Goal: Task Accomplishment & Management: Use online tool/utility

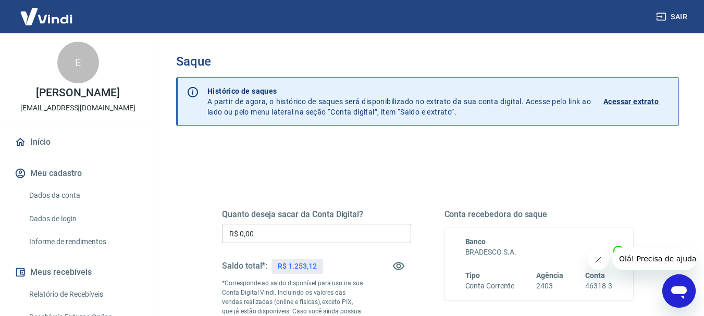
click at [281, 238] on input "R$ 0,00" at bounding box center [316, 233] width 189 height 19
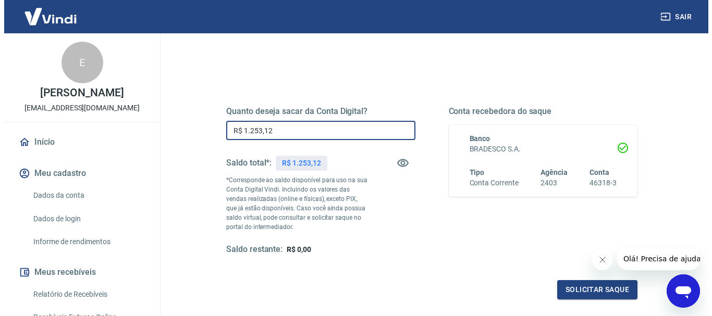
scroll to position [104, 0]
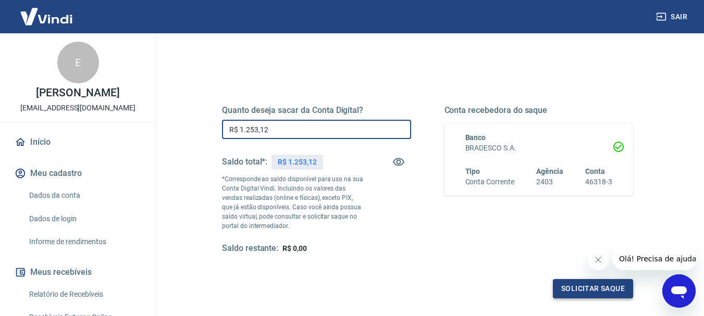
type input "R$ 1.253,12"
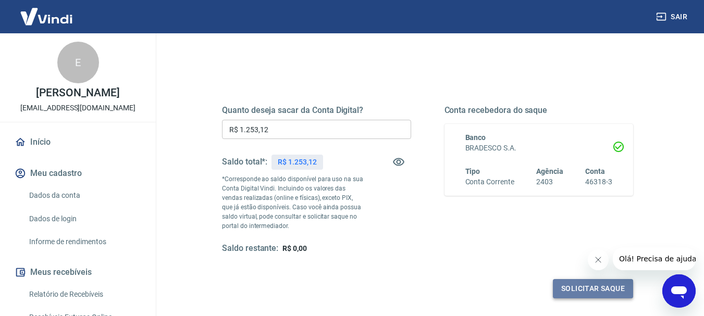
click at [605, 290] on button "Solicitar saque" at bounding box center [593, 288] width 80 height 19
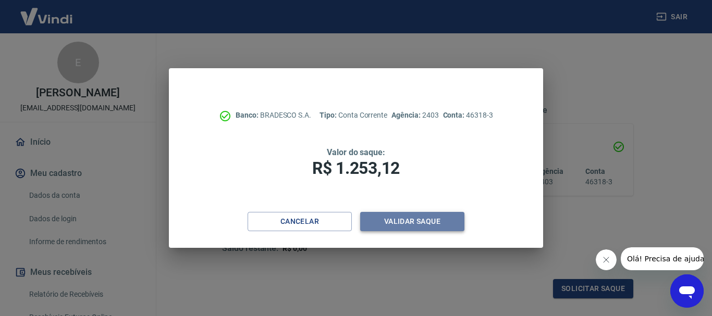
click at [413, 219] on button "Validar saque" at bounding box center [412, 221] width 104 height 19
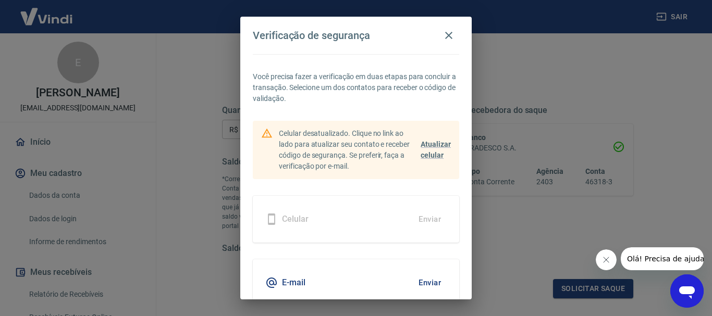
click at [417, 282] on button "Enviar" at bounding box center [430, 283] width 34 height 22
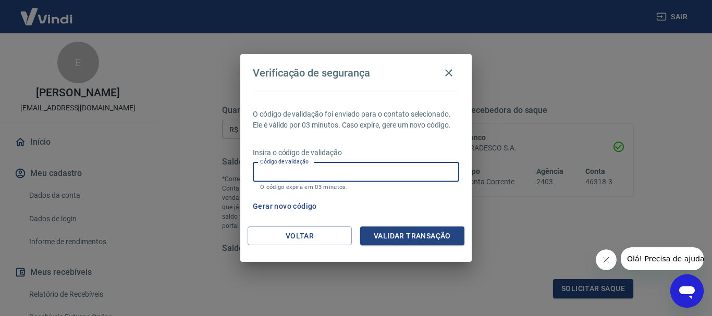
click at [392, 169] on input "Código de validação" at bounding box center [356, 172] width 206 height 19
type input "492933"
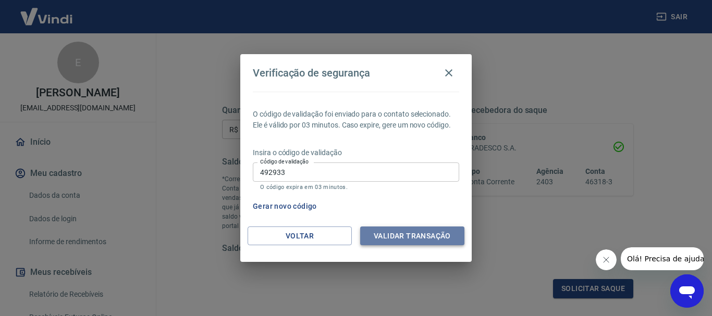
click at [407, 238] on button "Validar transação" at bounding box center [412, 236] width 104 height 19
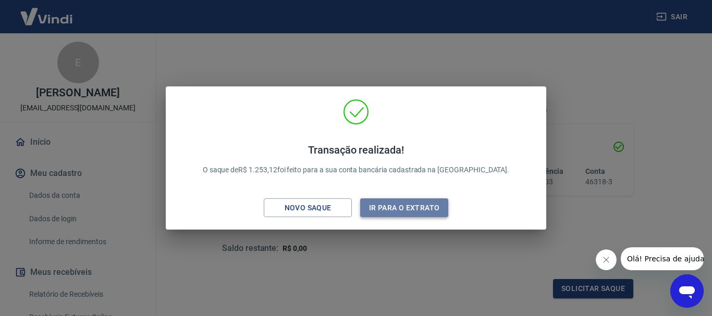
click at [402, 213] on button "Ir para o extrato" at bounding box center [404, 208] width 88 height 19
